Goal: Find specific page/section: Find specific page/section

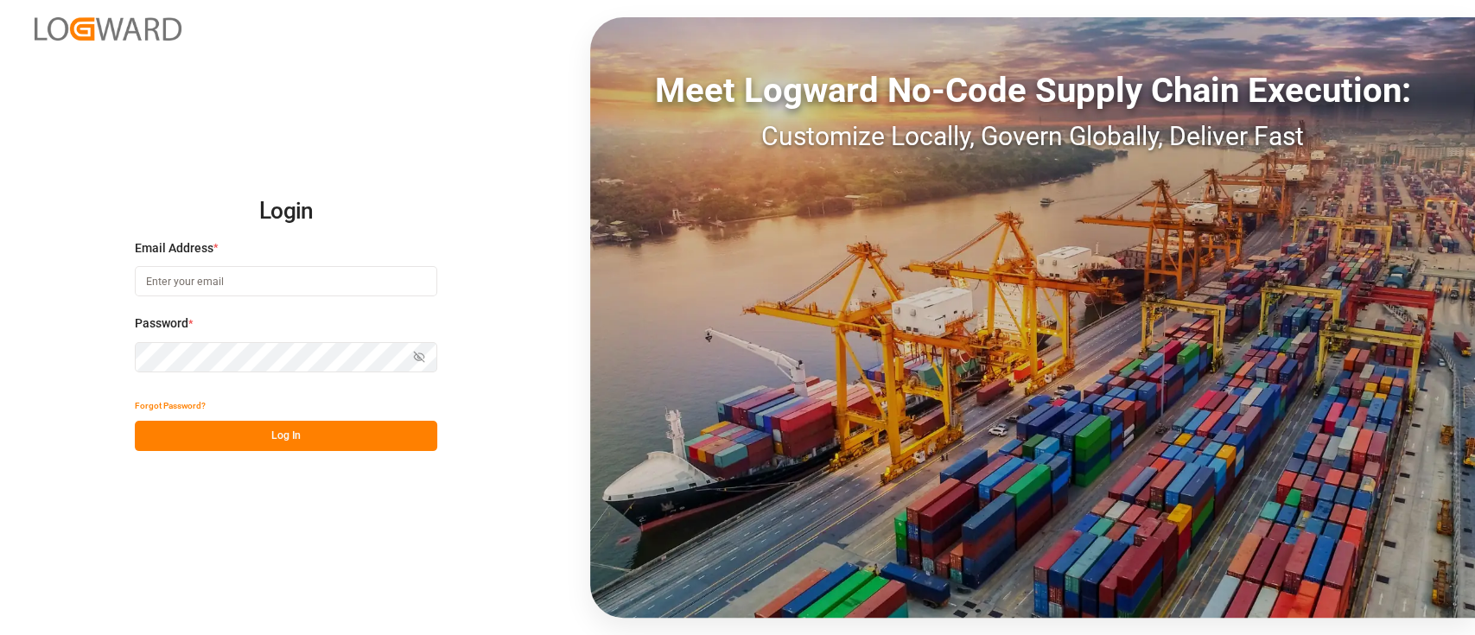
type input "[PERSON_NAME][EMAIL_ADDRESS][PERSON_NAME][DOMAIN_NAME]"
click at [250, 436] on button "Log In" at bounding box center [286, 436] width 302 height 30
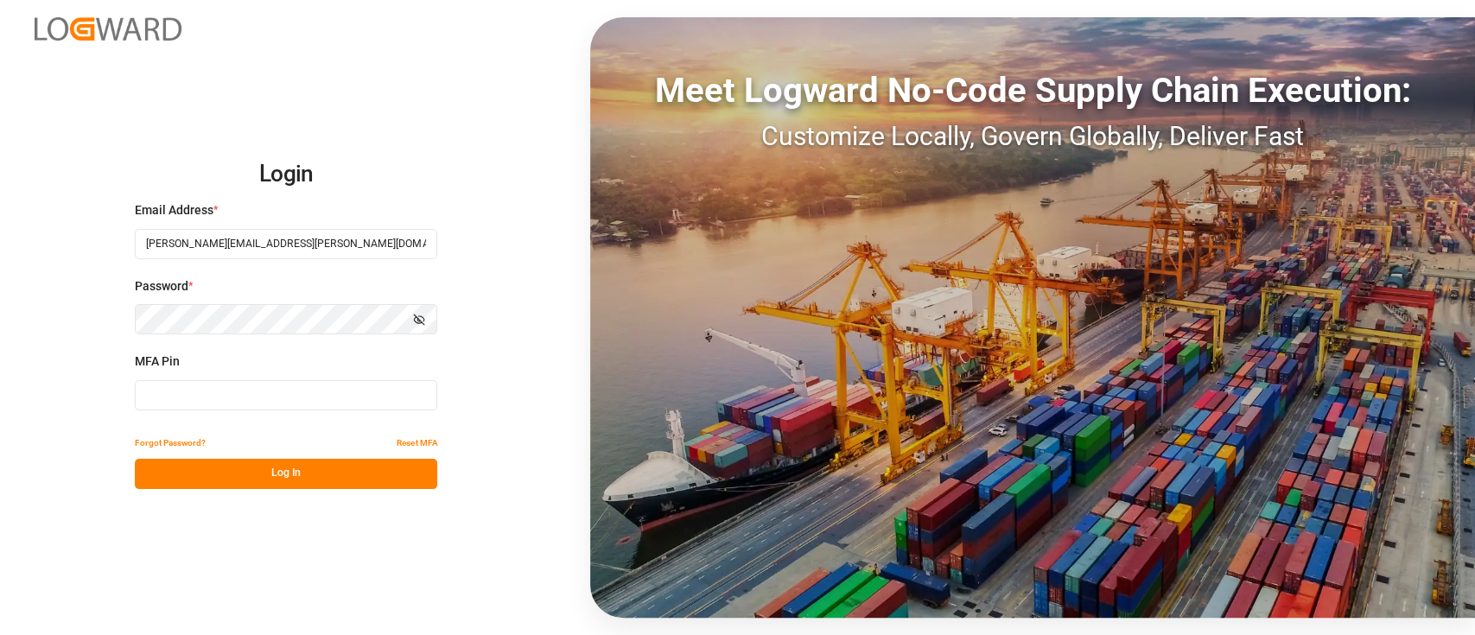
click at [221, 408] on input at bounding box center [286, 395] width 302 height 30
type input "291084"
click at [264, 467] on button "Log In" at bounding box center [286, 474] width 302 height 30
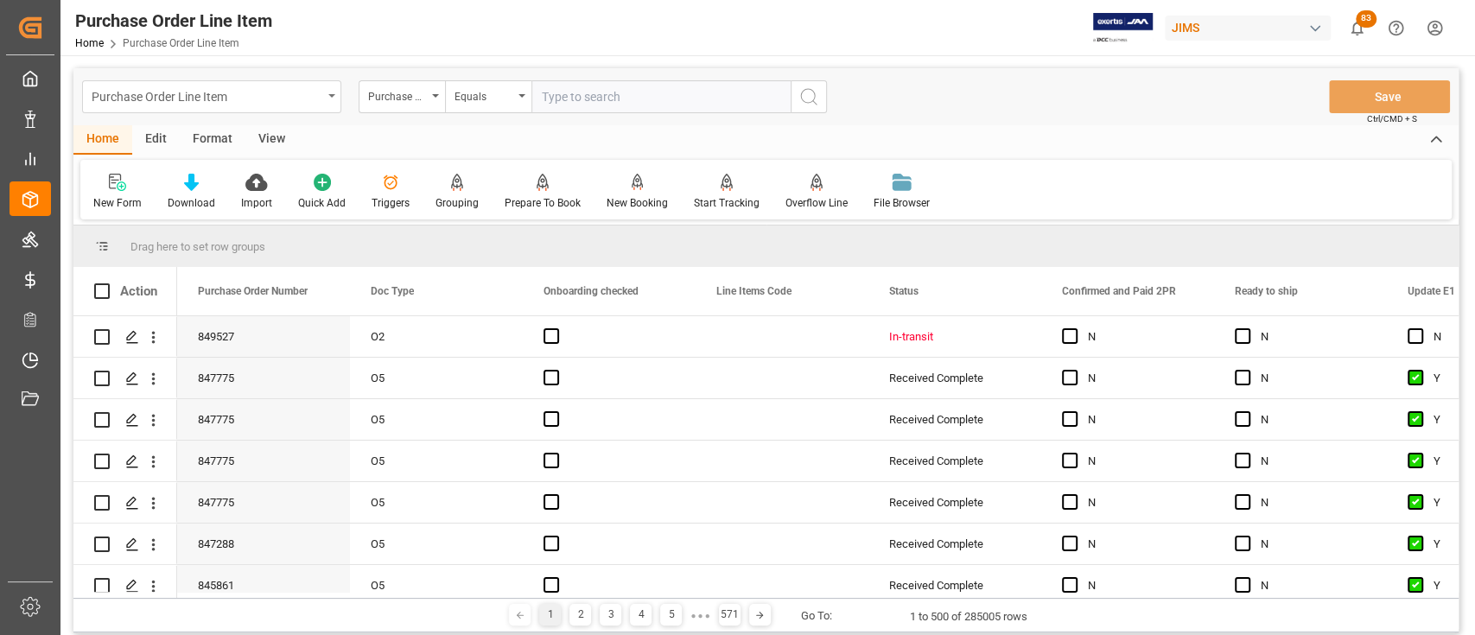
click at [326, 103] on div "Purchase Order Line Item" at bounding box center [211, 96] width 259 height 33
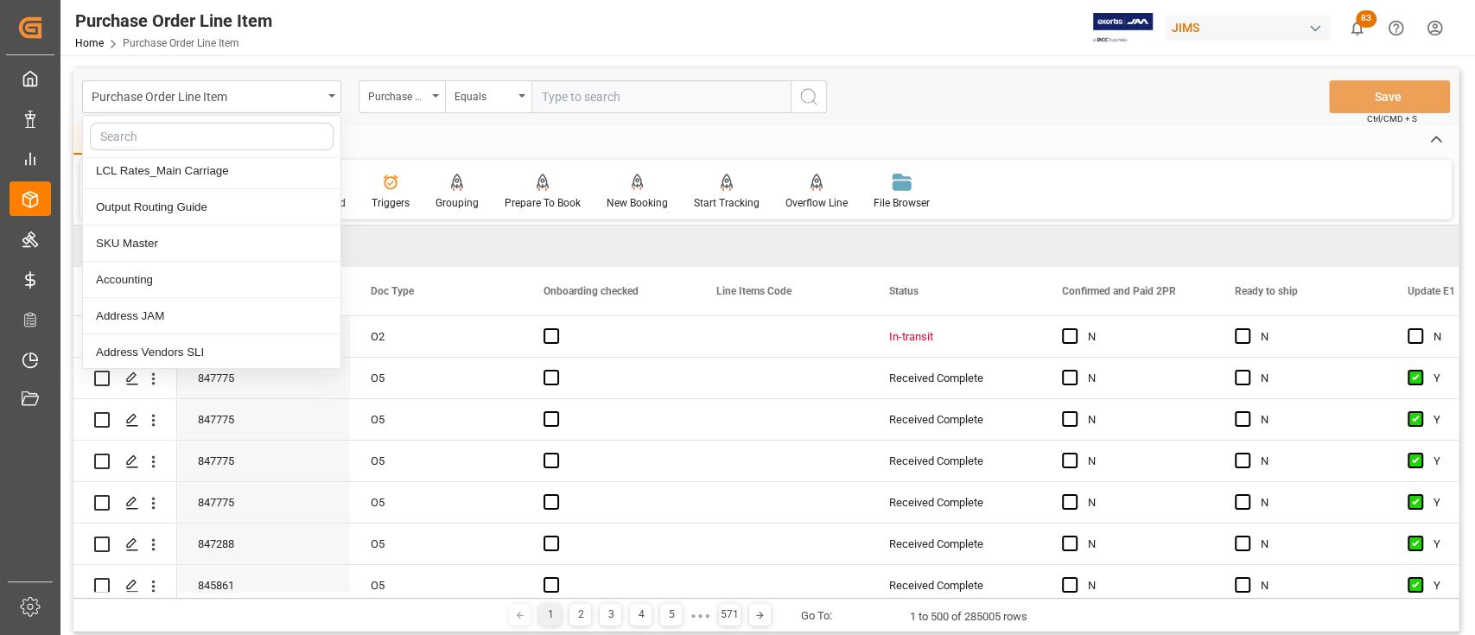
scroll to position [374, 0]
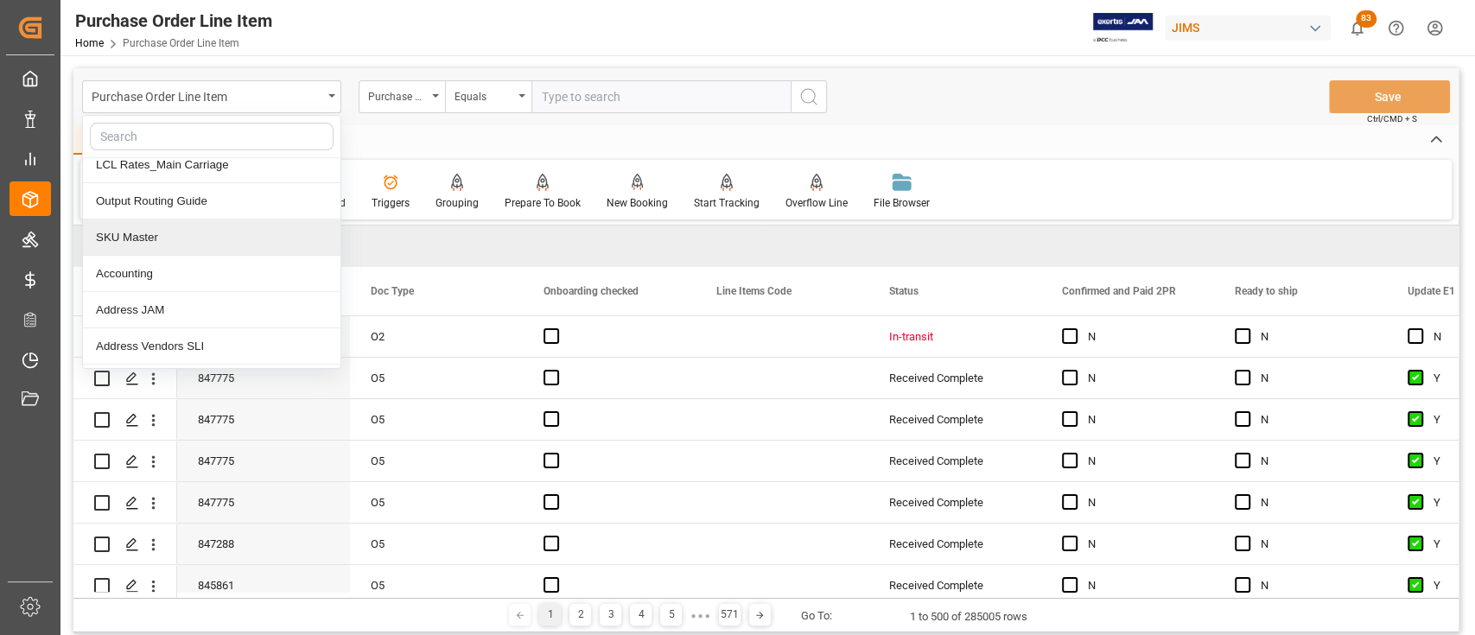
click at [169, 237] on div "SKU Master" at bounding box center [212, 238] width 258 height 36
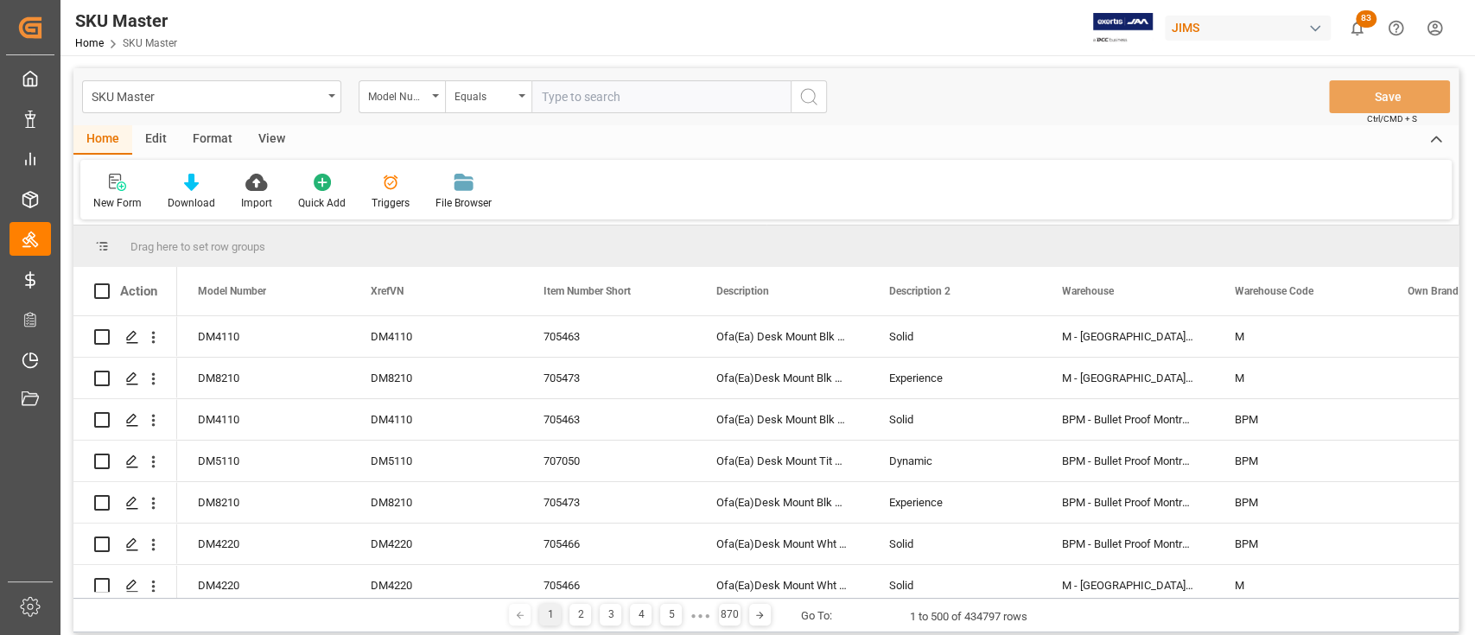
click at [557, 98] on input "text" at bounding box center [660, 96] width 259 height 33
paste input "97010307"
type input "97010307"
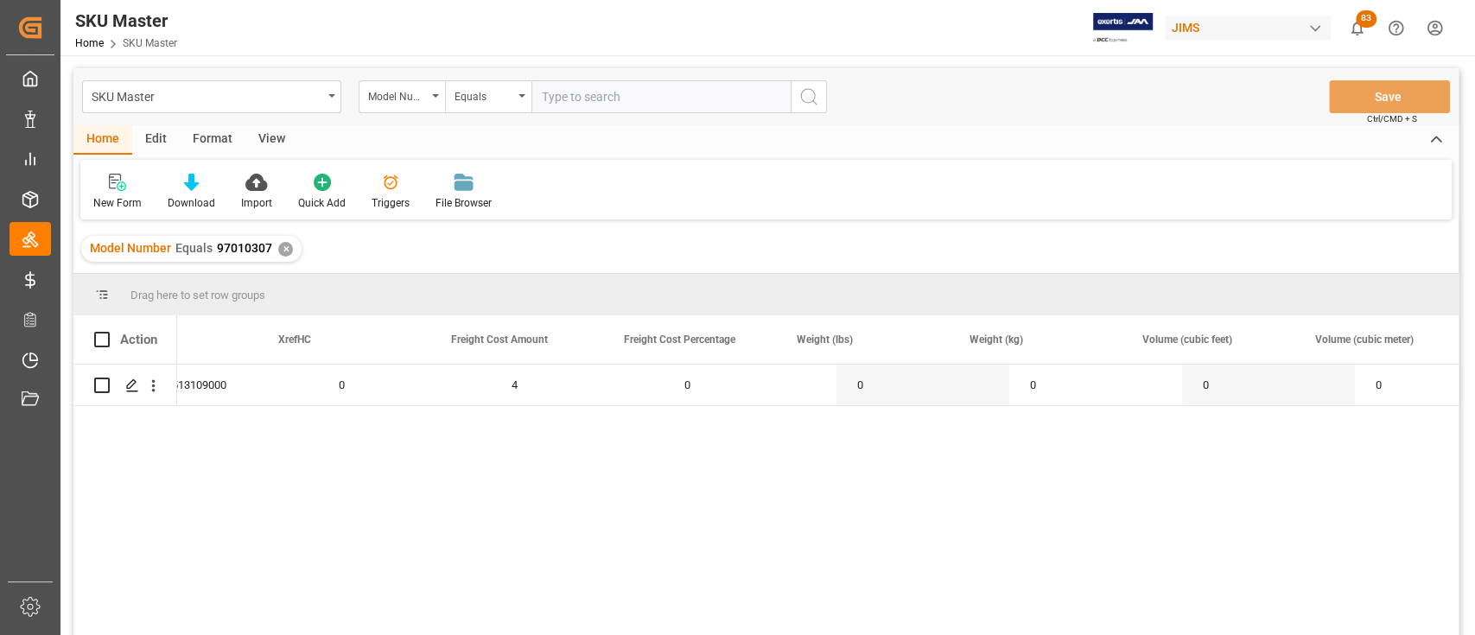
scroll to position [0, 5442]
click at [280, 245] on div "✕" at bounding box center [285, 249] width 15 height 15
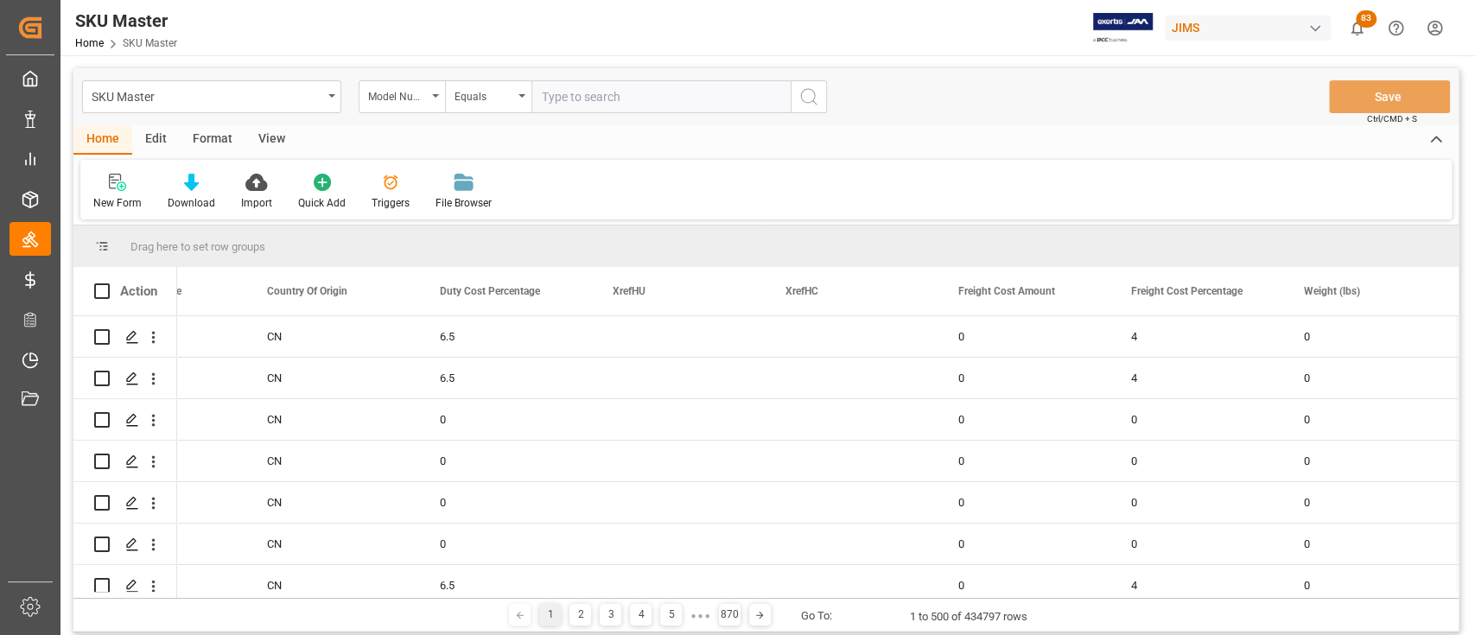
click at [593, 100] on input "text" at bounding box center [660, 96] width 259 height 33
paste input "B-550"
type input "B-550"
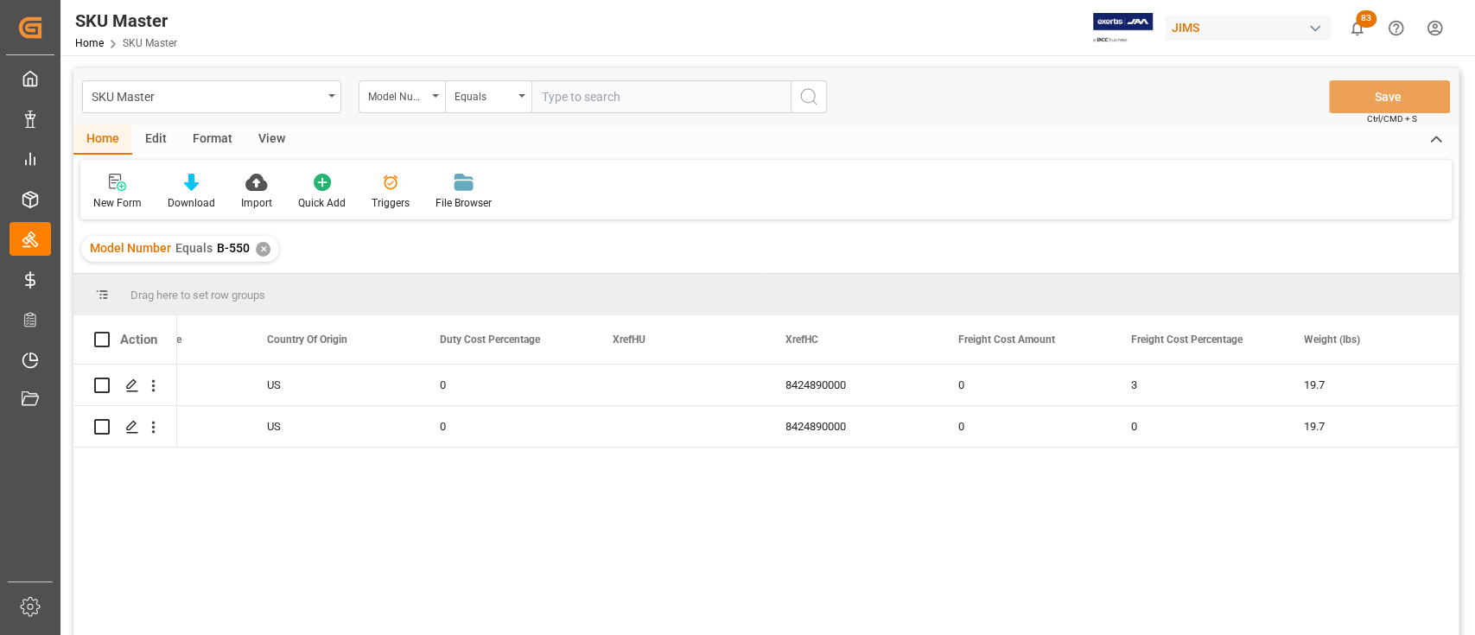
click at [263, 250] on div "✕" at bounding box center [263, 249] width 15 height 15
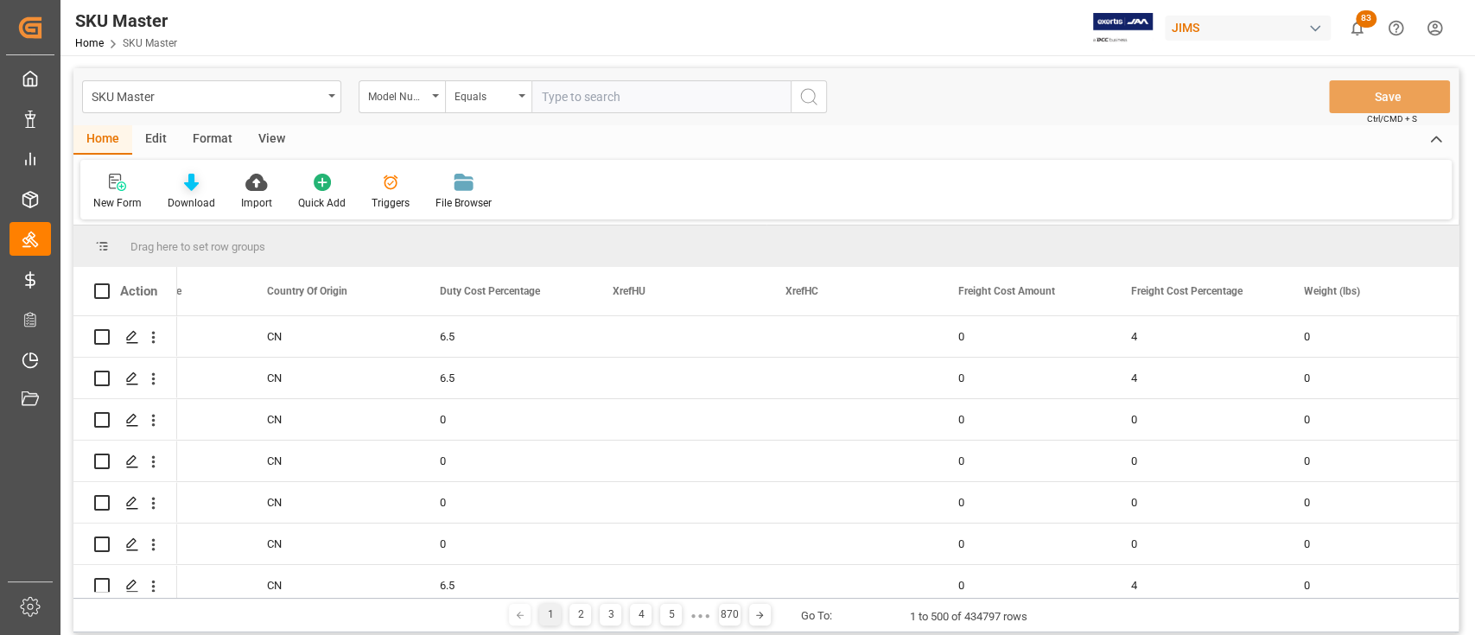
click at [188, 188] on icon at bounding box center [191, 182] width 15 height 17
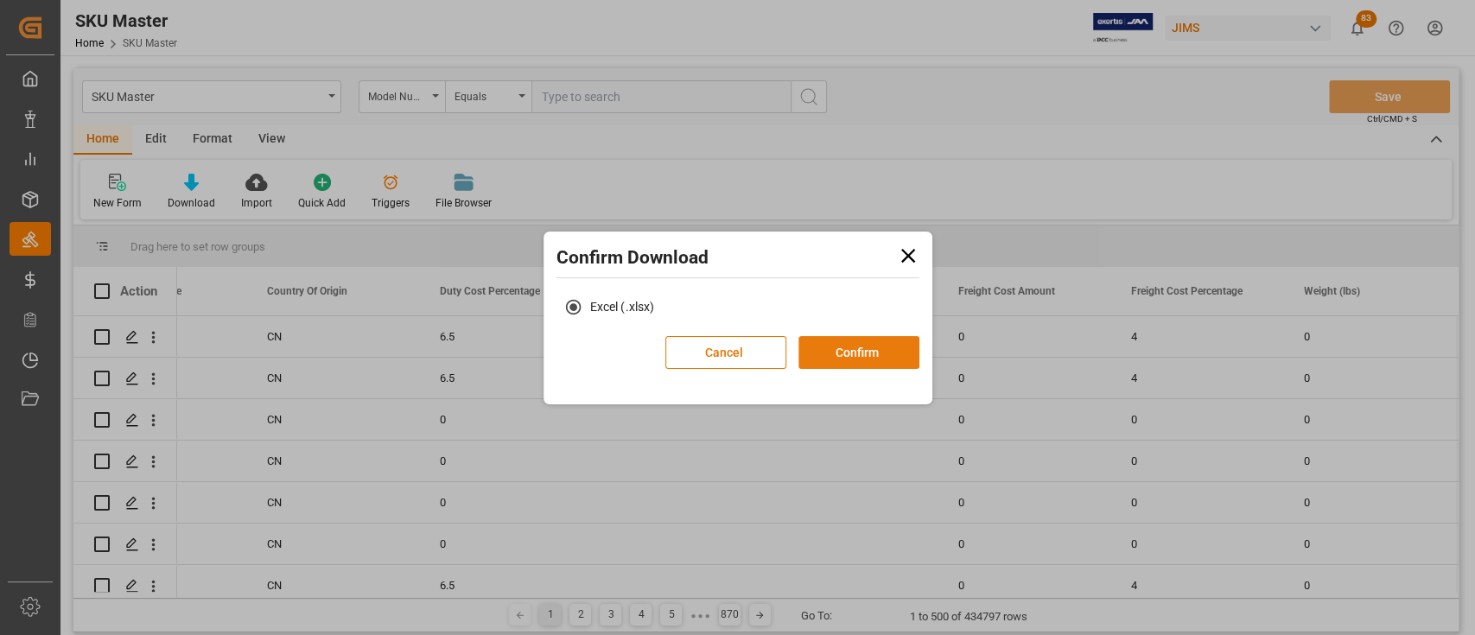
click at [905, 342] on button "Confirm" at bounding box center [859, 352] width 121 height 33
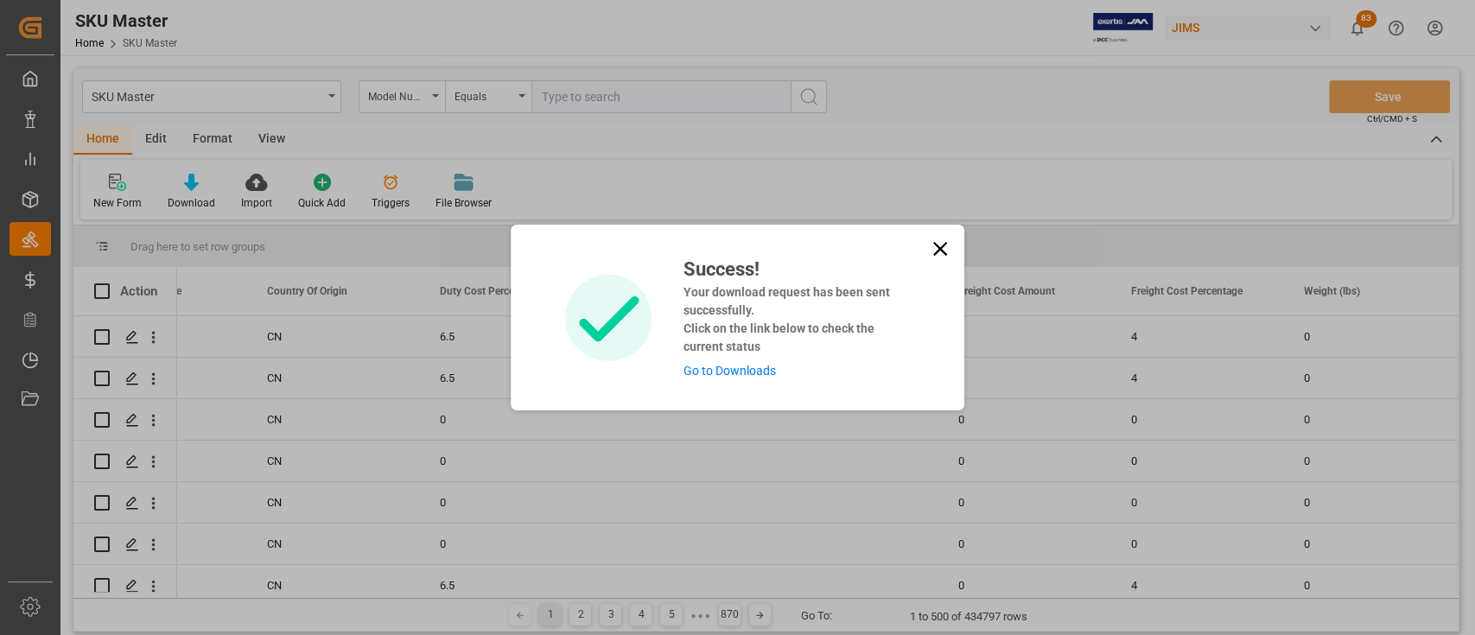
click at [740, 370] on link "Go to Downloads" at bounding box center [729, 371] width 92 height 14
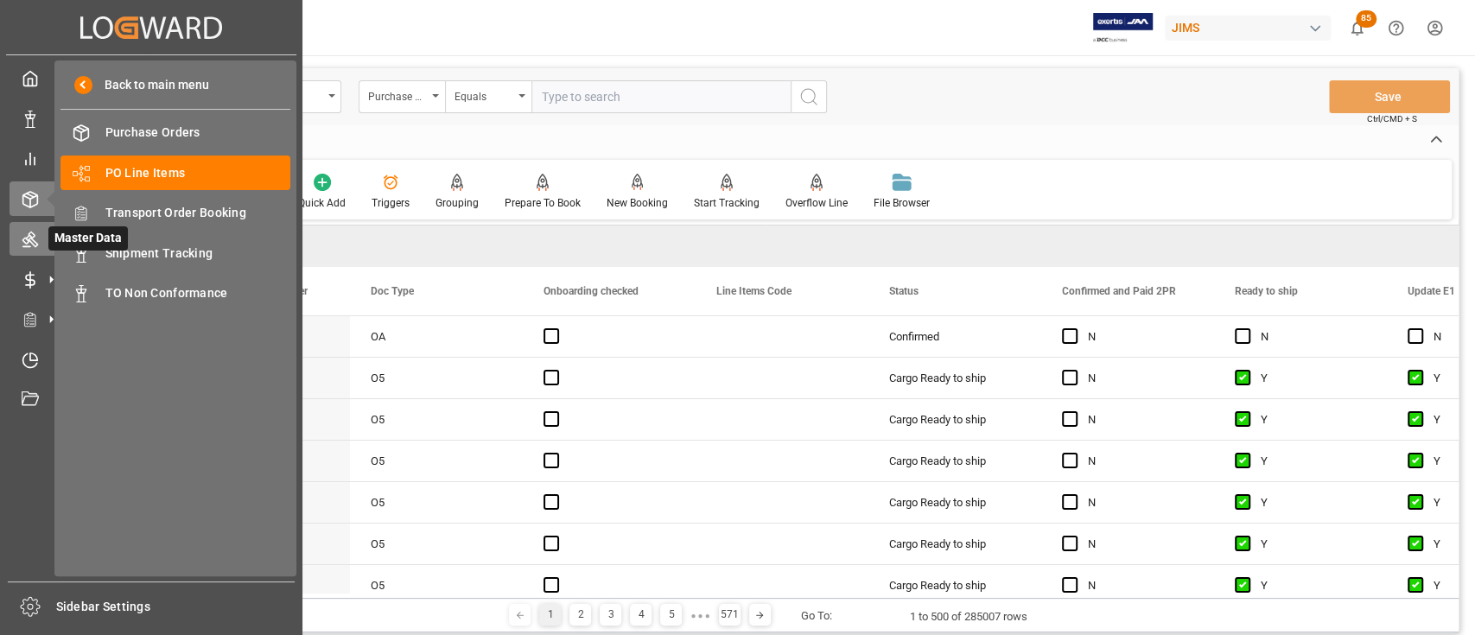
click at [31, 241] on icon at bounding box center [30, 239] width 17 height 17
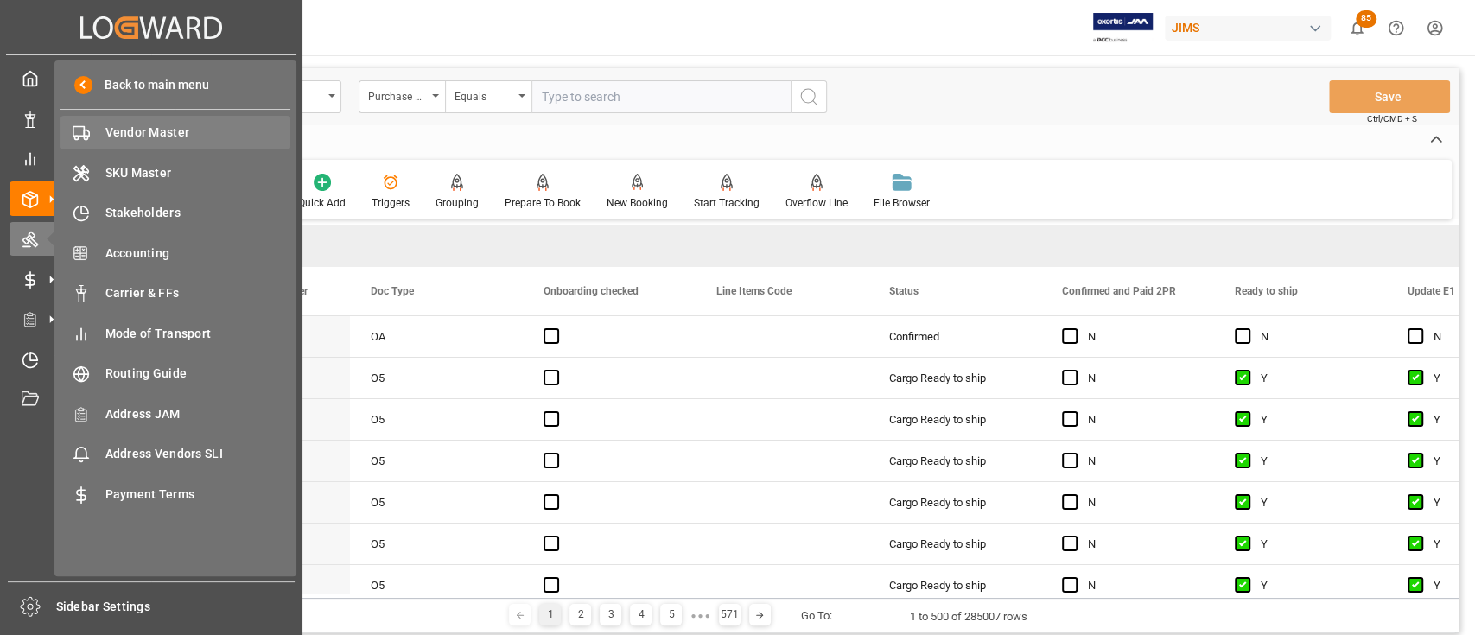
click at [161, 135] on span "Vendor Master" at bounding box center [198, 133] width 186 height 18
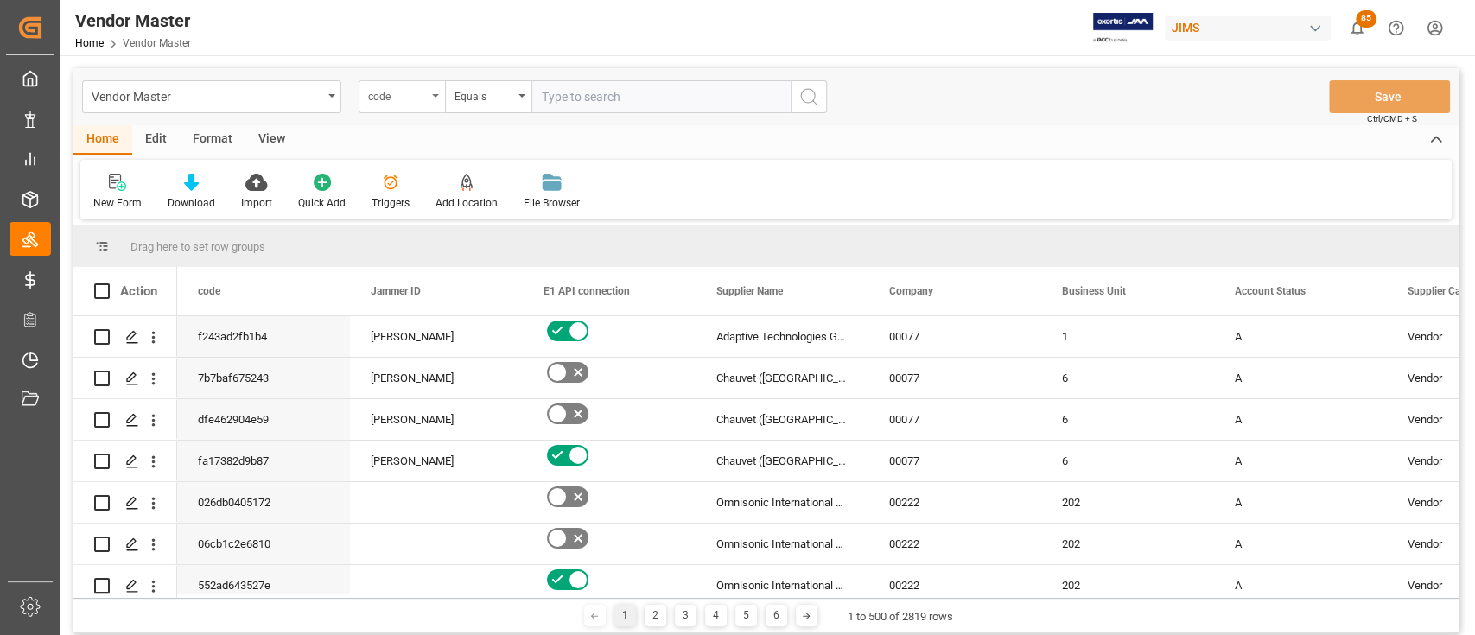
click at [428, 101] on div "code" at bounding box center [402, 96] width 86 height 33
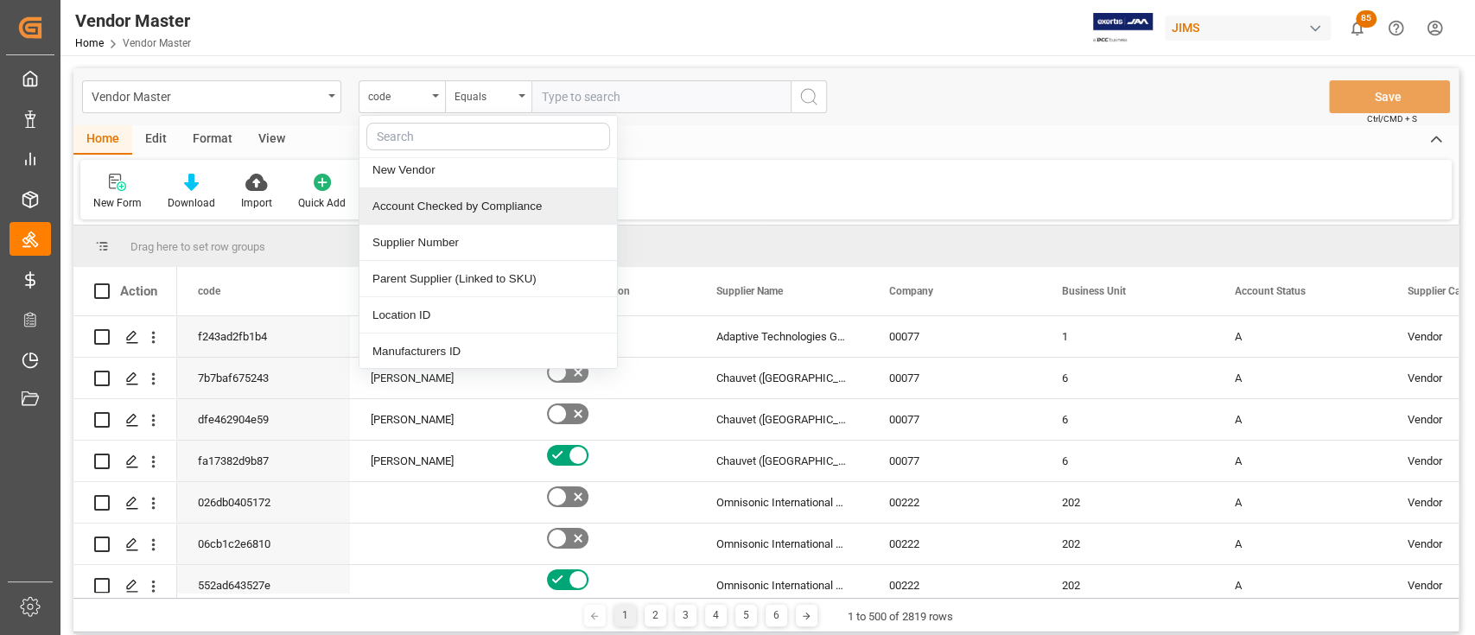
scroll to position [299, 0]
click at [449, 236] on div "Supplier Number" at bounding box center [489, 240] width 258 height 36
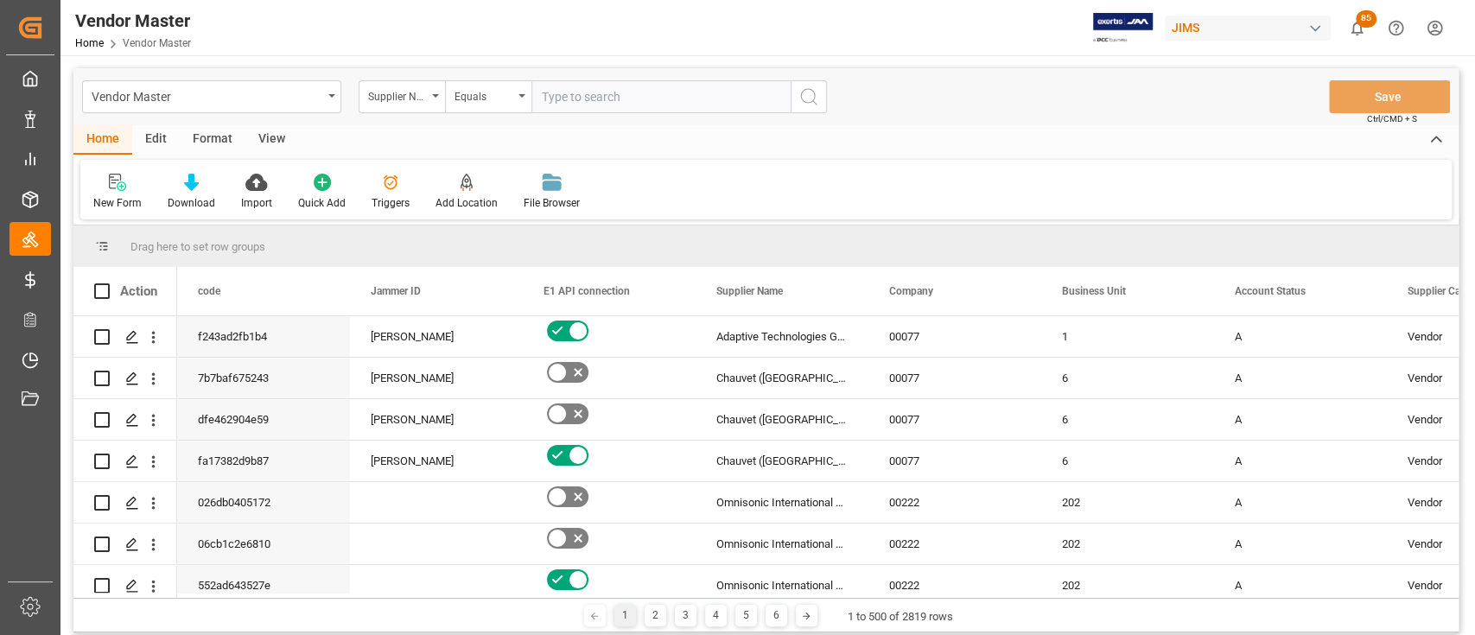
click at [573, 90] on input "text" at bounding box center [660, 96] width 259 height 33
paste input "778305"
type input "778305"
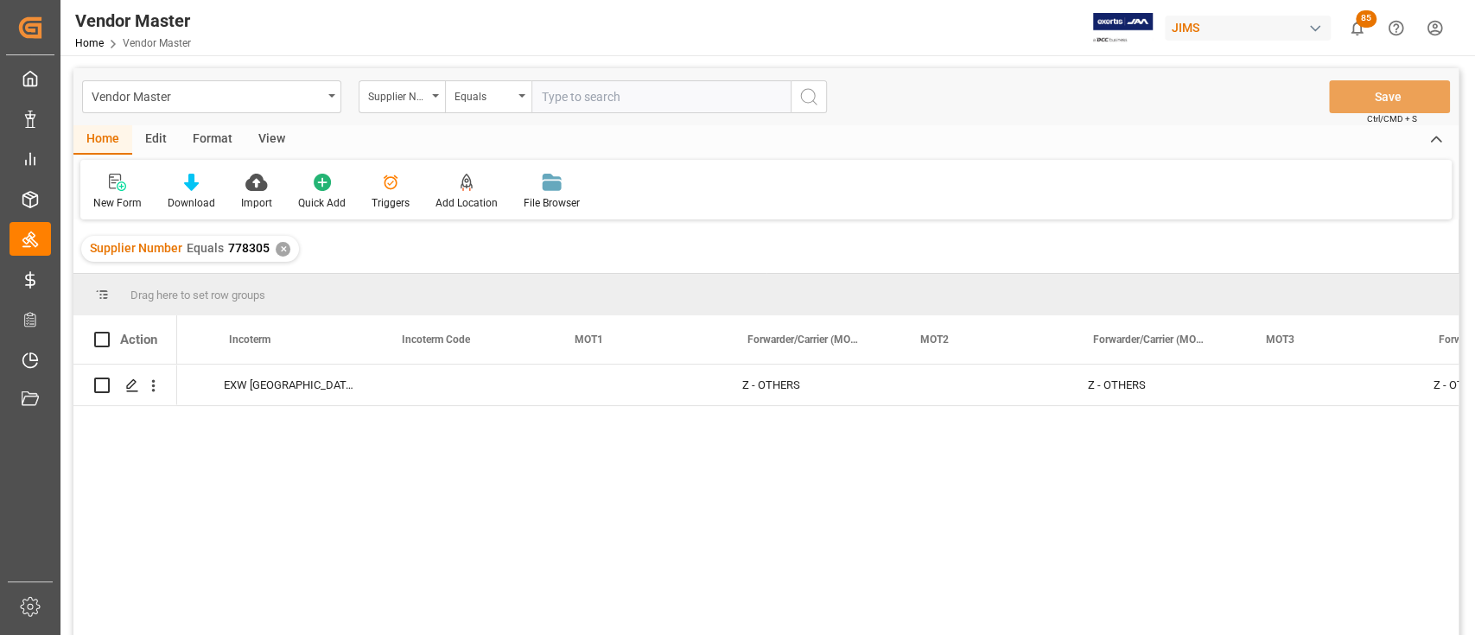
scroll to position [0, 4125]
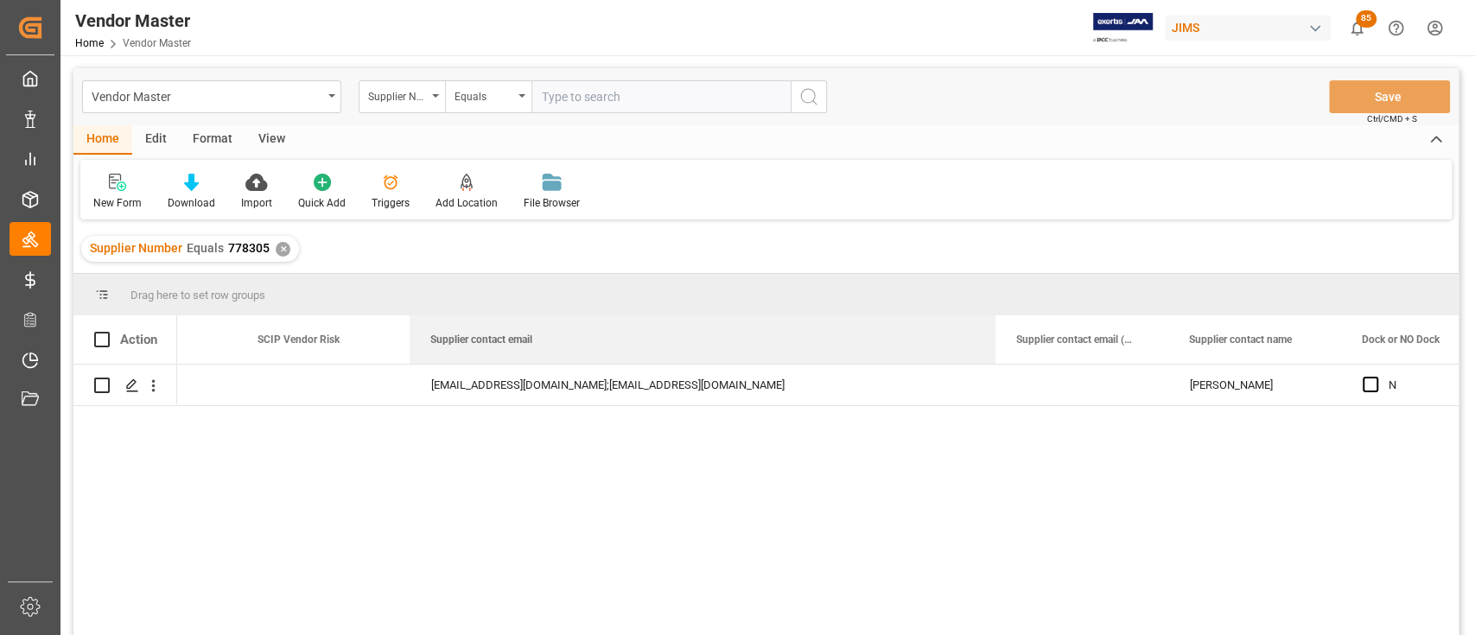
drag, startPoint x: 581, startPoint y: 335, endPoint x: 994, endPoint y: 296, distance: 414.9
click at [994, 296] on div "Drag here to set row groups Drag here to set column labels Action Vendor Discou…" at bounding box center [765, 460] width 1385 height 372
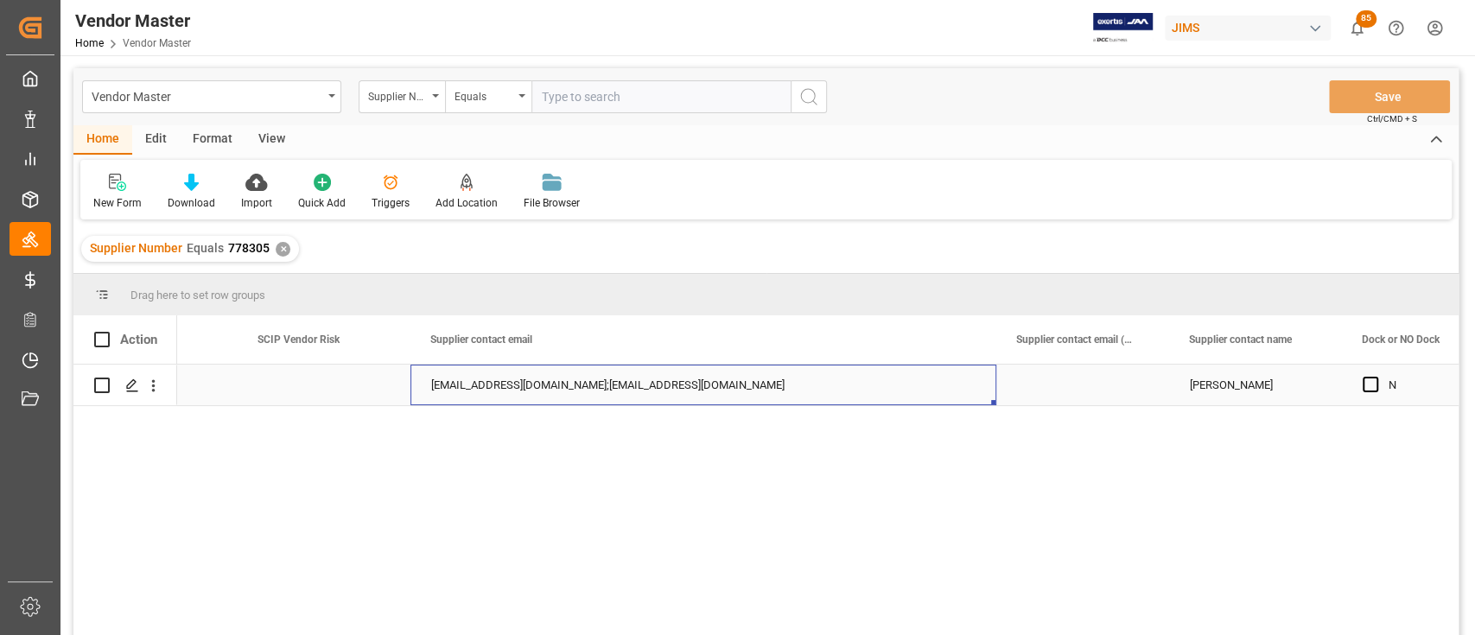
click at [509, 382] on div "dealersupport@strandbergguitars.com;willem@strandbergguitars.com" at bounding box center [703, 385] width 586 height 41
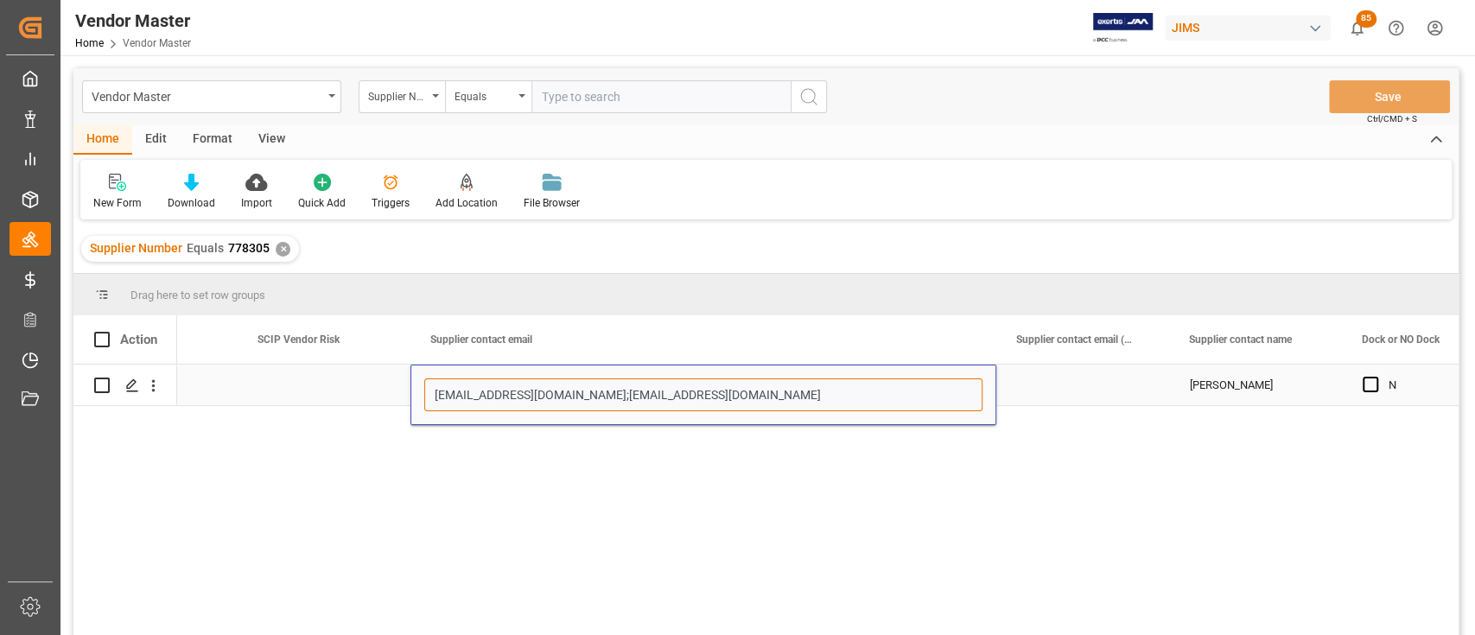
click at [509, 382] on input "dealersupport@strandbergguitars.com;willem@strandbergguitars.com" at bounding box center [703, 395] width 558 height 33
drag, startPoint x: 640, startPoint y: 398, endPoint x: 253, endPoint y: 442, distance: 389.7
click at [253, 442] on div "dealersupport@strandbergguitars.com;willem@strandbergguitars.com Willem van Dij…" at bounding box center [818, 506] width 1282 height 282
paste input "order"
type input "order@strandbergguitars.com;willem@strandbergguitars.com"
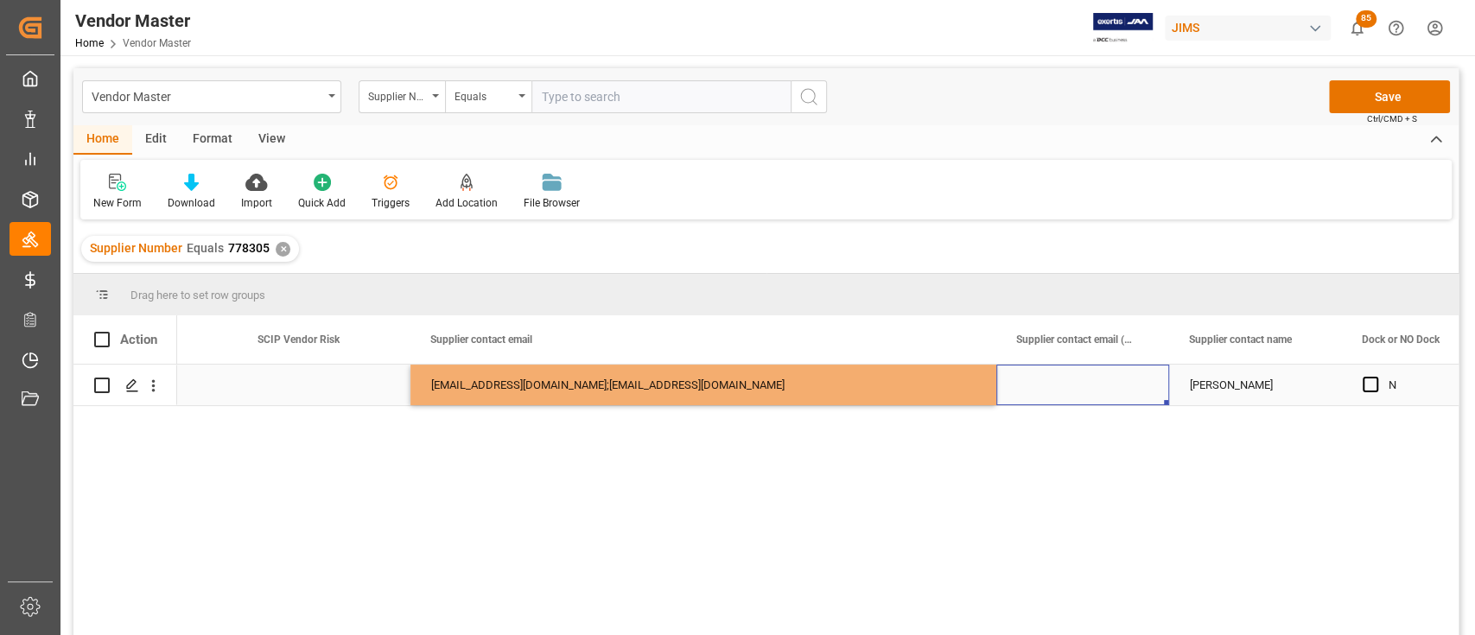
click at [1045, 379] on div "Press SPACE to select this row." at bounding box center [1082, 385] width 173 height 41
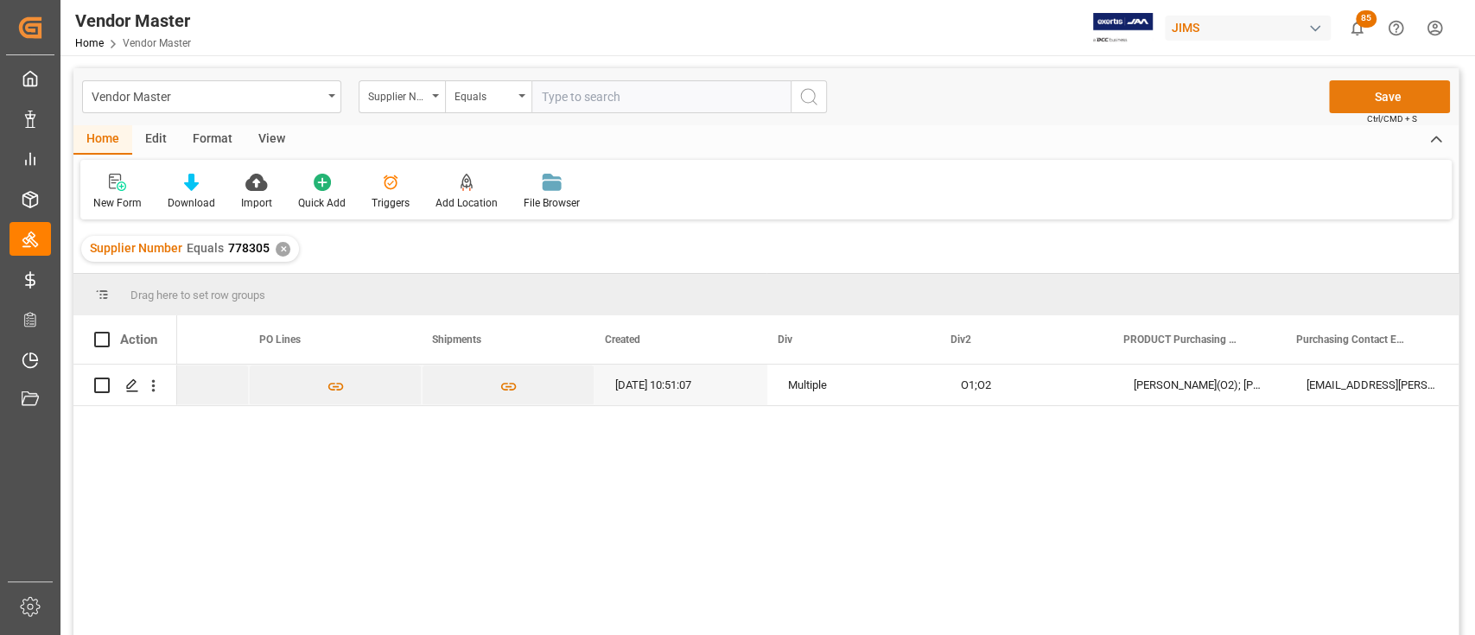
click at [1381, 102] on button "Save" at bounding box center [1389, 96] width 121 height 33
click at [270, 251] on div "Supplier Number Equals 778305 ✕" at bounding box center [190, 249] width 218 height 26
click at [276, 251] on div "✕" at bounding box center [283, 249] width 15 height 15
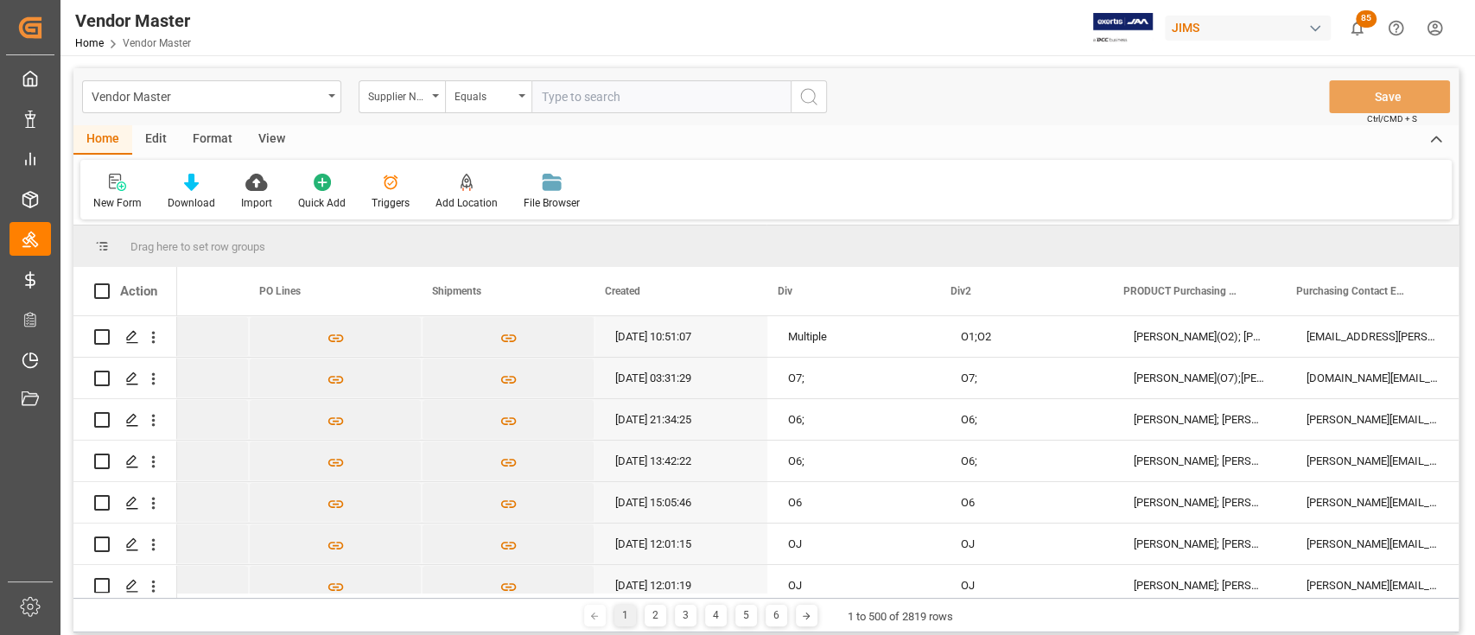
click at [601, 102] on input "text" at bounding box center [660, 96] width 259 height 33
paste input "752630"
type input "752630"
click at [809, 98] on icon "search button" at bounding box center [809, 96] width 21 height 21
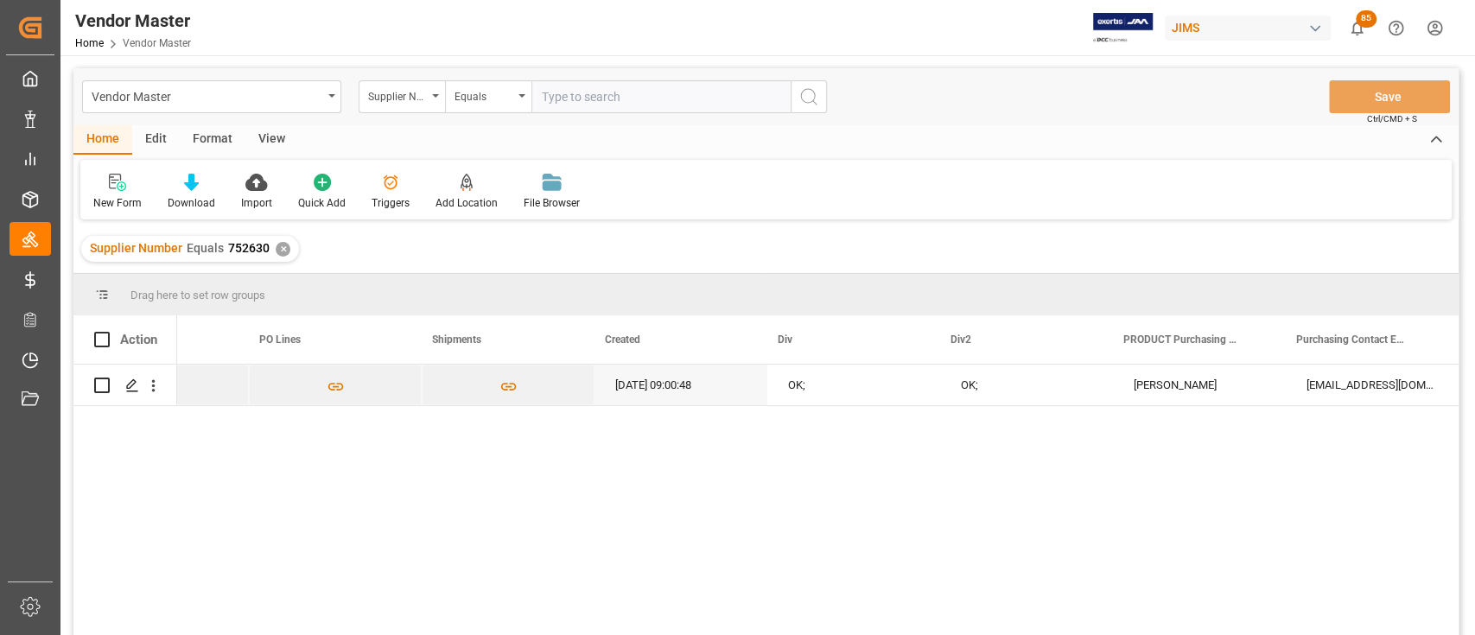
click at [1079, 448] on div "12-07-2023 09:00:48 OK; OK; Emmet Forester eef@musicpeopleinc.com;pap@musicpeop…" at bounding box center [818, 506] width 1282 height 282
click at [852, 398] on div "OK;" at bounding box center [853, 385] width 173 height 41
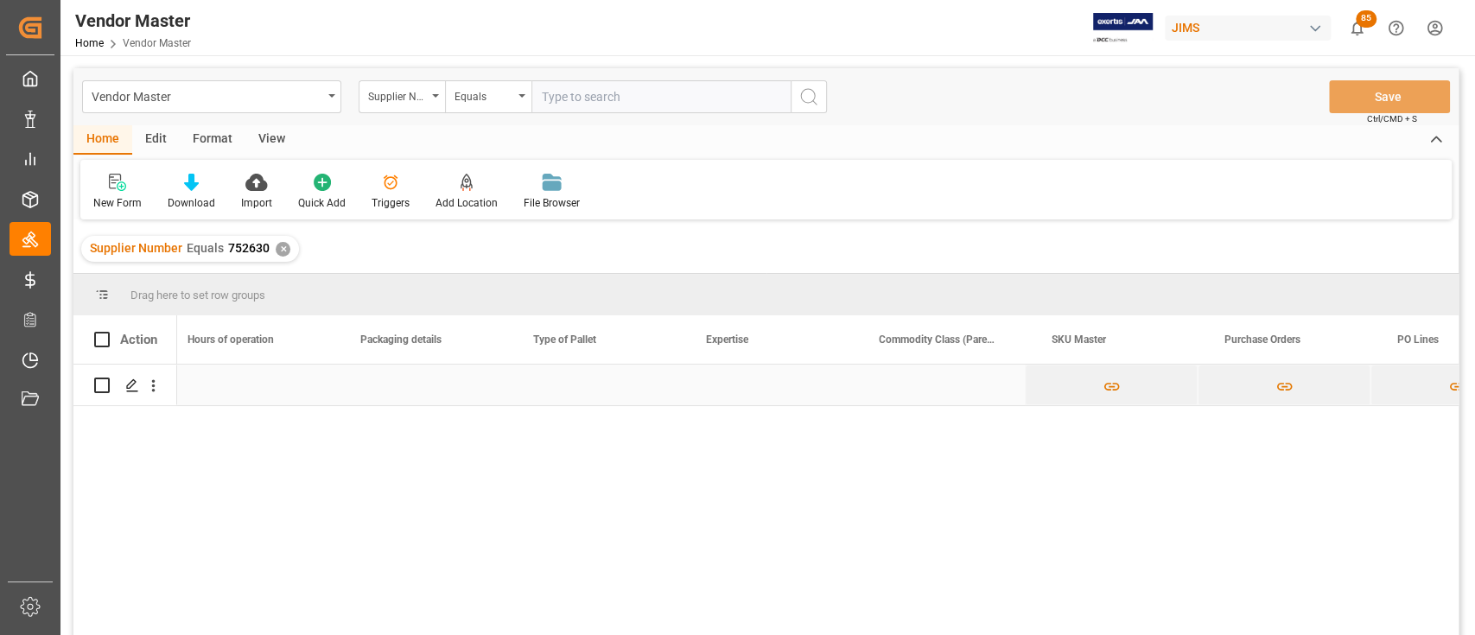
scroll to position [0, 8353]
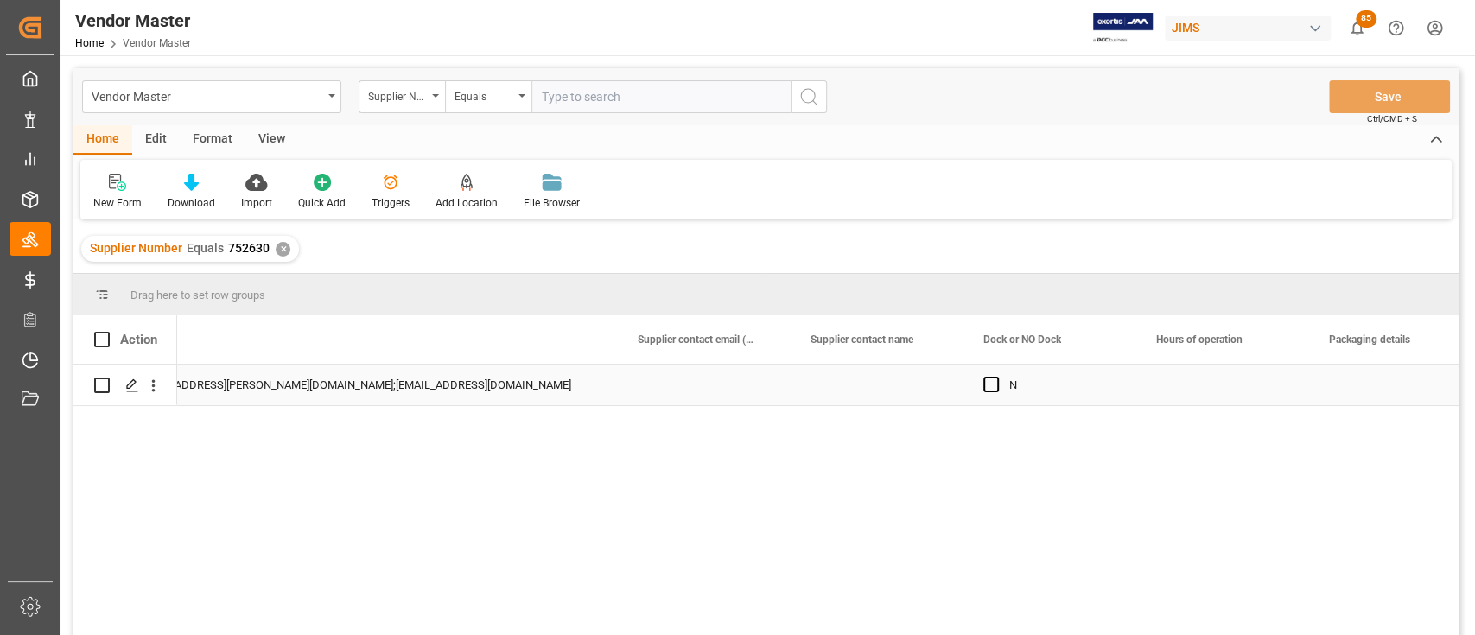
drag, startPoint x: 853, startPoint y: 398, endPoint x: 990, endPoint y: 332, distance: 151.5
click at [990, 332] on div "Action Type of Pallet Packaging details Hours of operation" at bounding box center [765, 480] width 1385 height 331
click at [671, 386] on div "Press SPACE to select this row." at bounding box center [704, 385] width 173 height 41
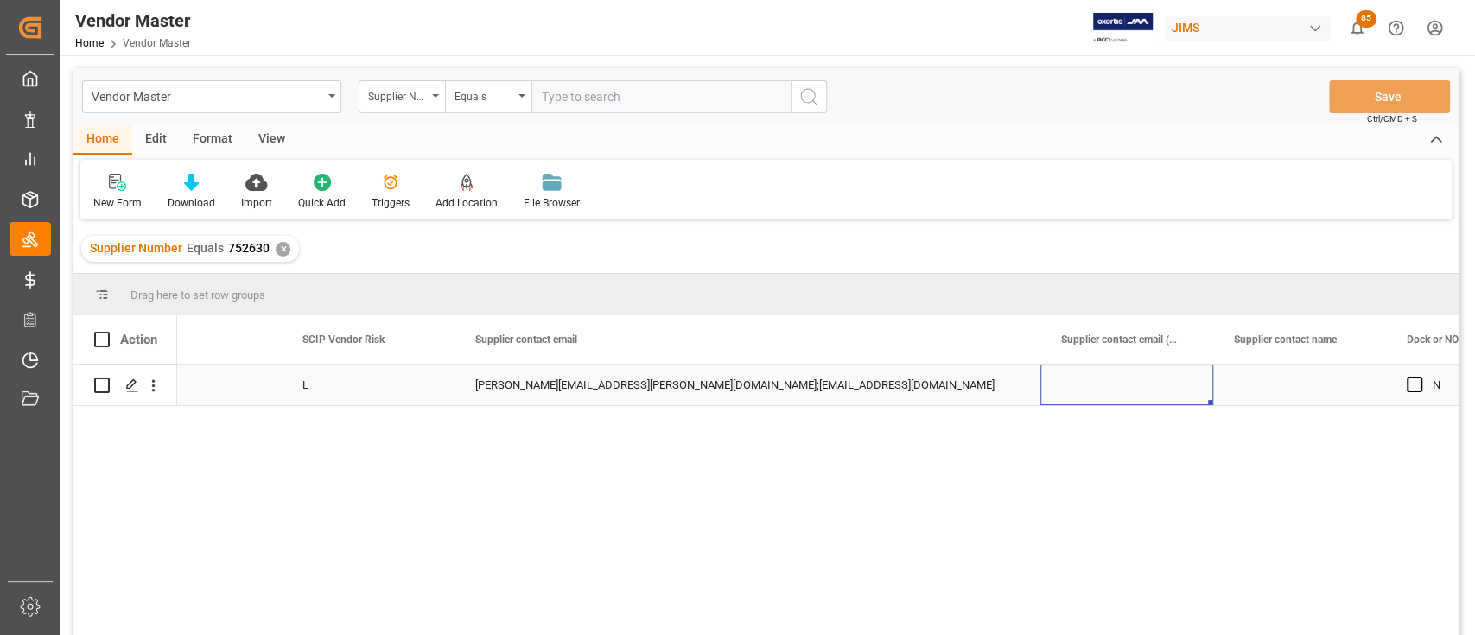
scroll to position [0, 6983]
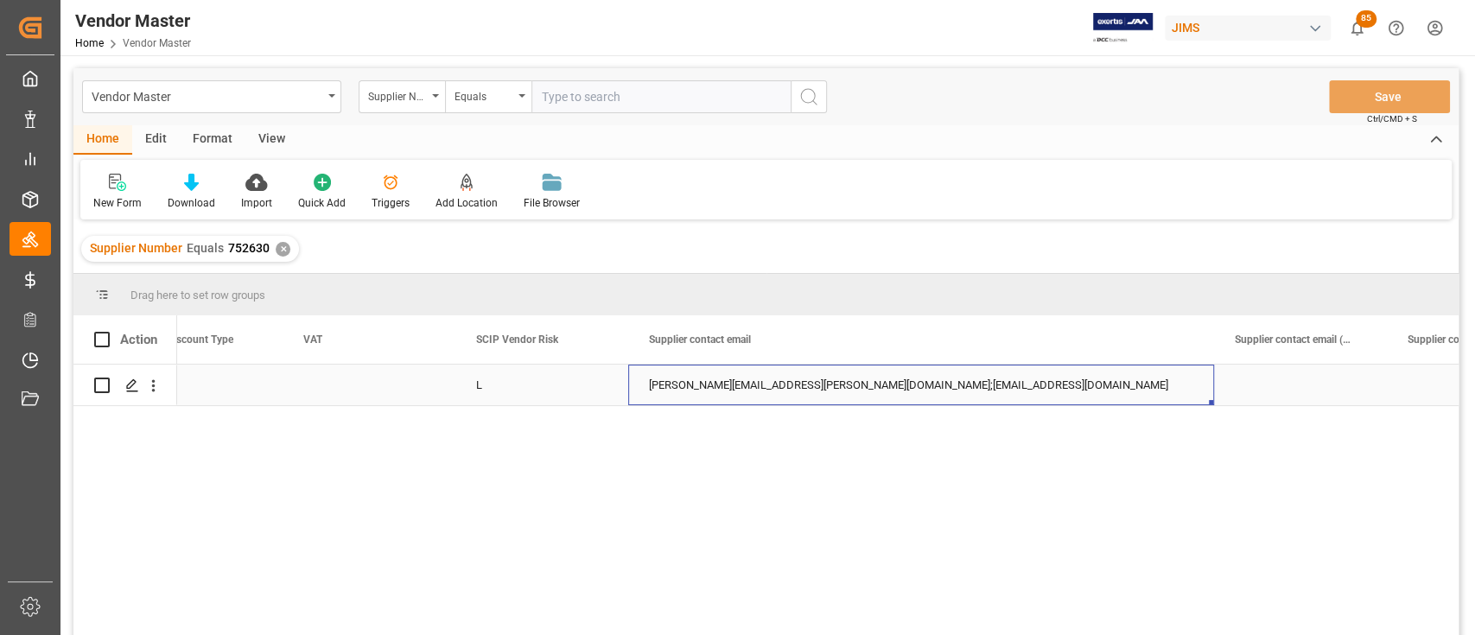
click at [831, 389] on div "rosa@countryman.com;sales@countryman.com" at bounding box center [921, 385] width 586 height 41
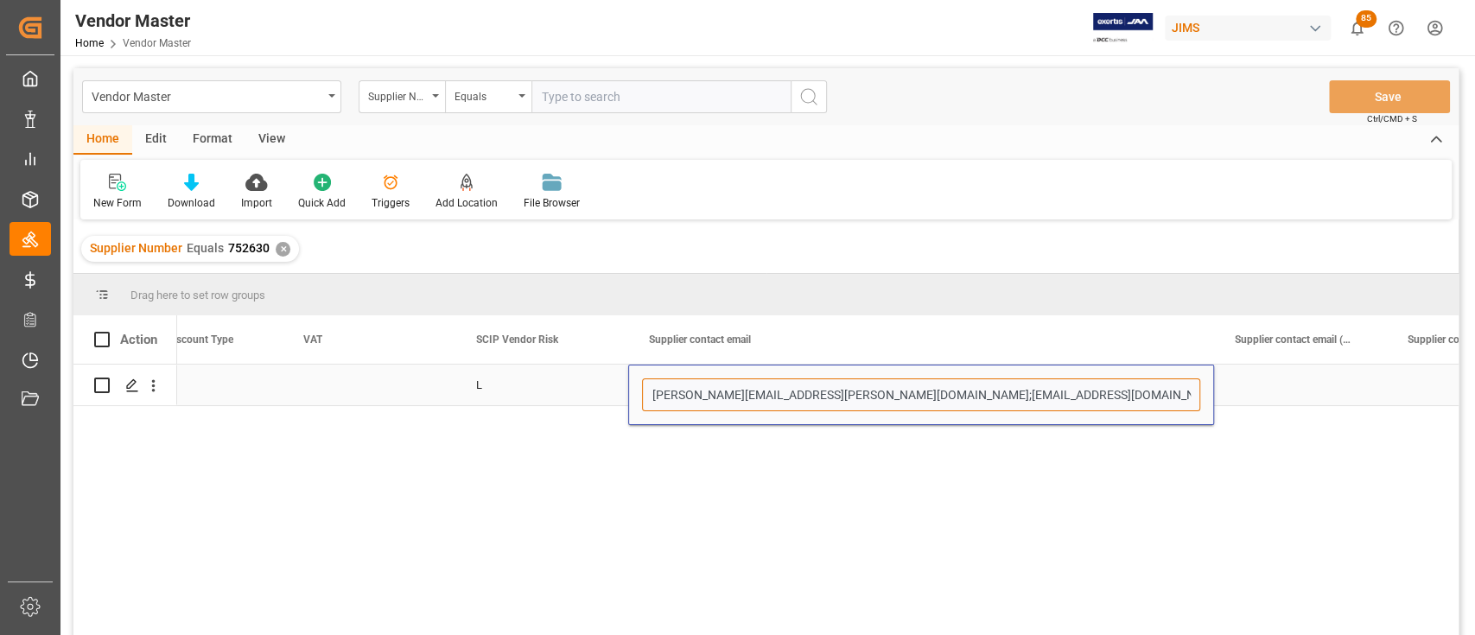
click at [941, 389] on input "rosa@countryman.com;sales@countryman.com" at bounding box center [921, 395] width 558 height 33
paste input "ryan@countryman.com"
click at [919, 391] on input "rosa@countryman.com;sales@countryman.com; ryan@countryman.com" at bounding box center [921, 395] width 558 height 33
click at [918, 400] on input "rosa@countryman.com;sales@countryman.com; ryan@countryman.com" at bounding box center [921, 395] width 558 height 33
type input "rosa@countryman.com;sales@countryman.com;ryan@countryman.com"
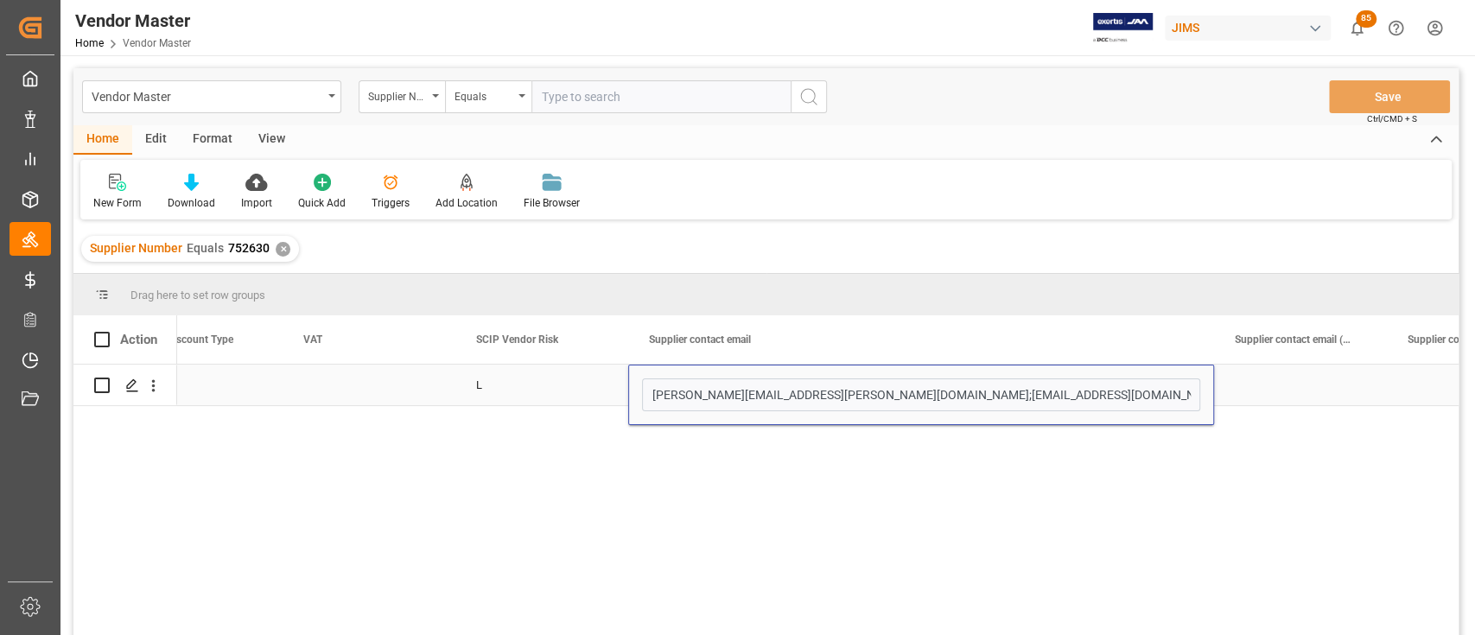
click at [1280, 377] on div "Press SPACE to select this row." at bounding box center [1300, 385] width 173 height 41
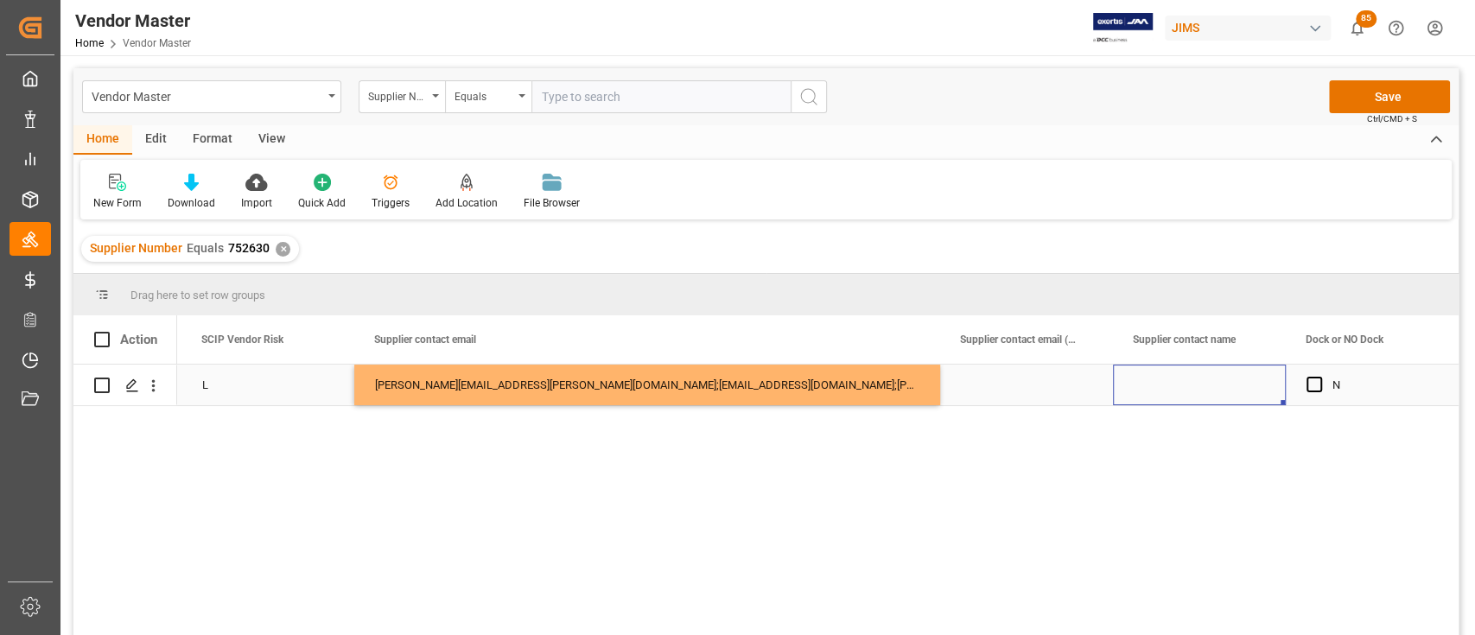
click at [1169, 391] on div "Press SPACE to select this row." at bounding box center [1199, 385] width 173 height 41
click at [1169, 391] on input "Press SPACE to select this row." at bounding box center [1199, 395] width 145 height 33
type input "Ryan;Rosa"
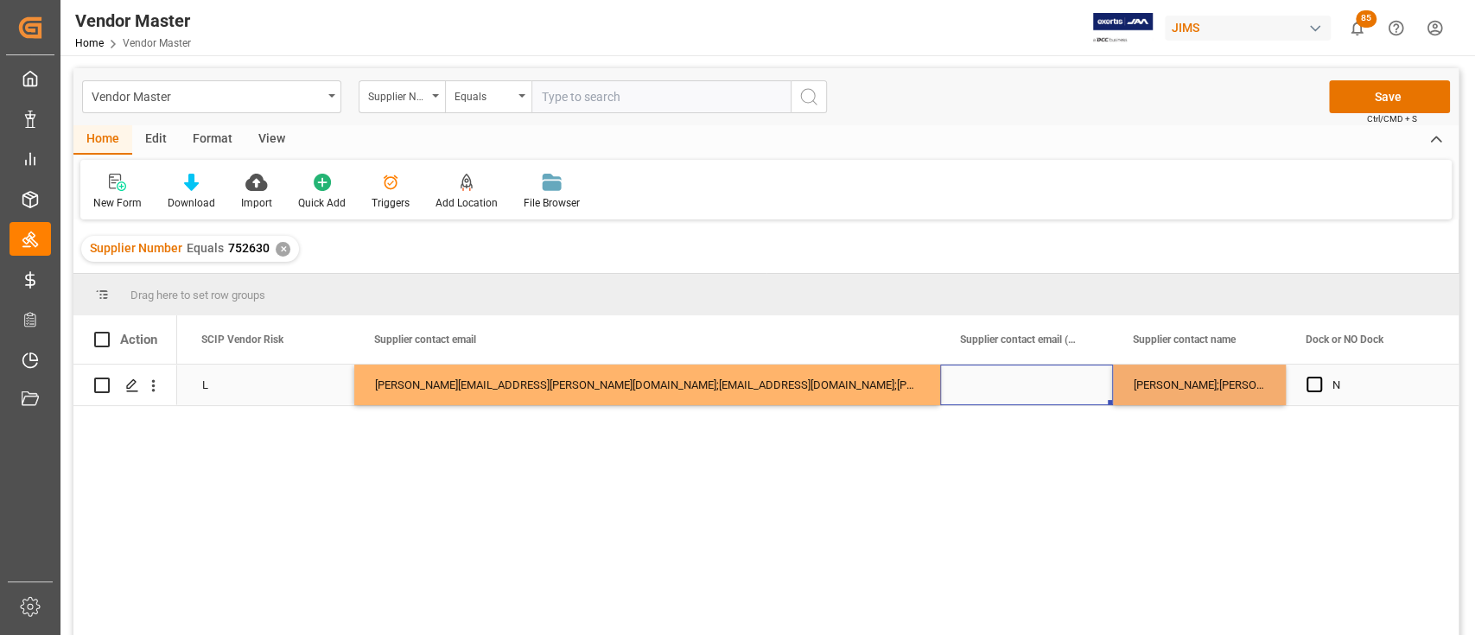
click at [1025, 386] on div "Press SPACE to select this row." at bounding box center [1026, 385] width 173 height 41
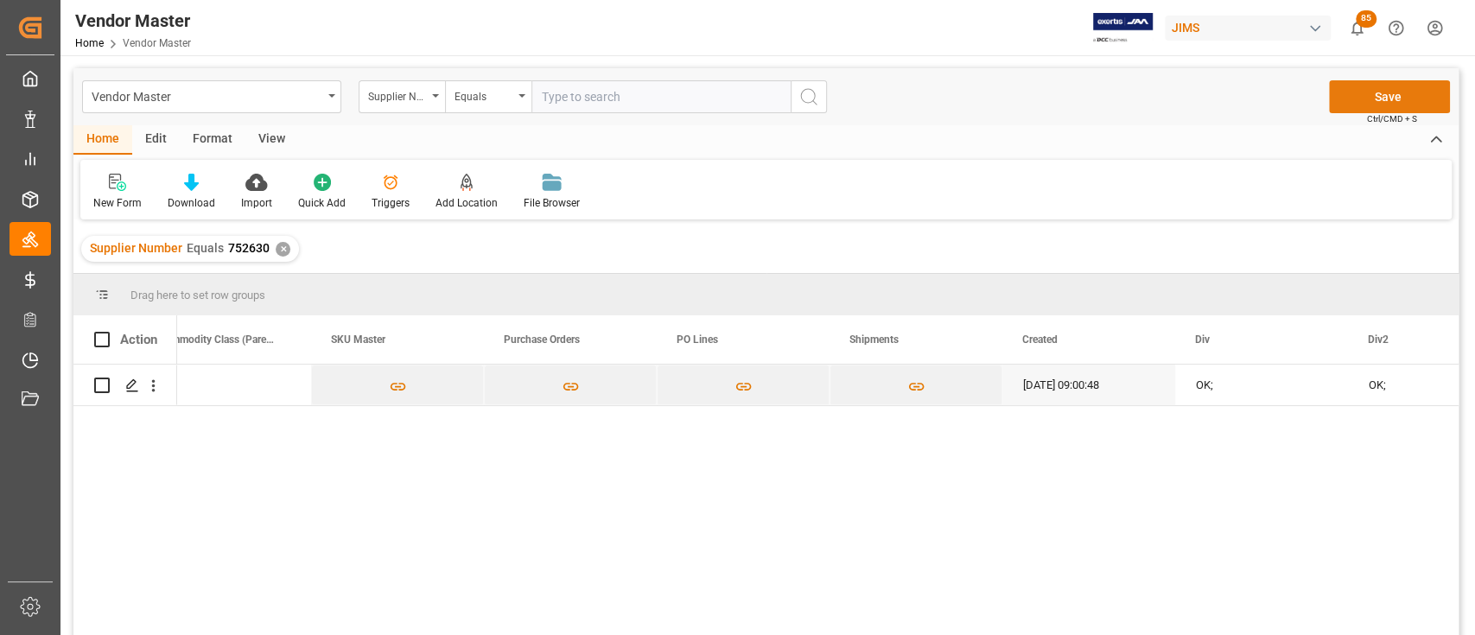
click at [1392, 100] on button "Save" at bounding box center [1389, 96] width 121 height 33
